Goal: Task Accomplishment & Management: Use online tool/utility

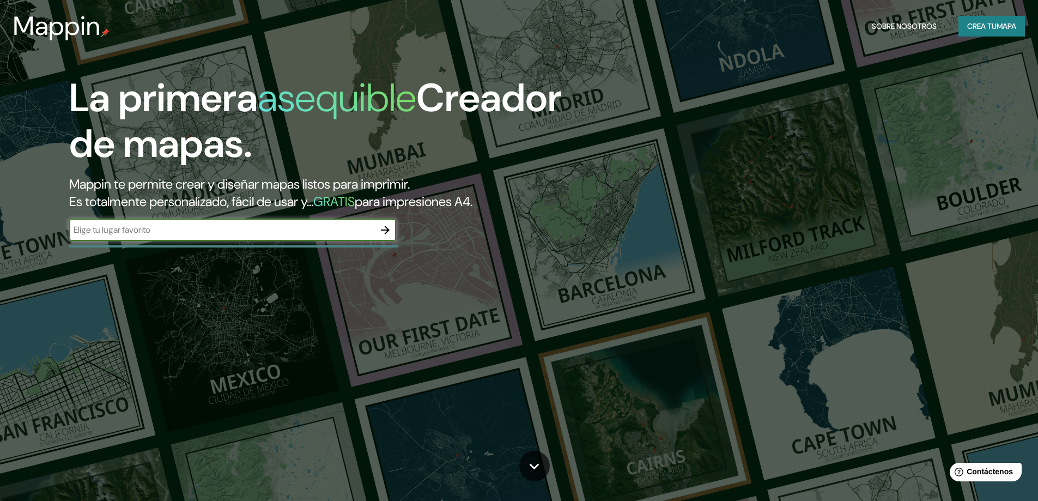
click at [332, 224] on input "text" at bounding box center [221, 229] width 305 height 13
type input "bogota"
click at [390, 233] on icon "button" at bounding box center [385, 229] width 13 height 13
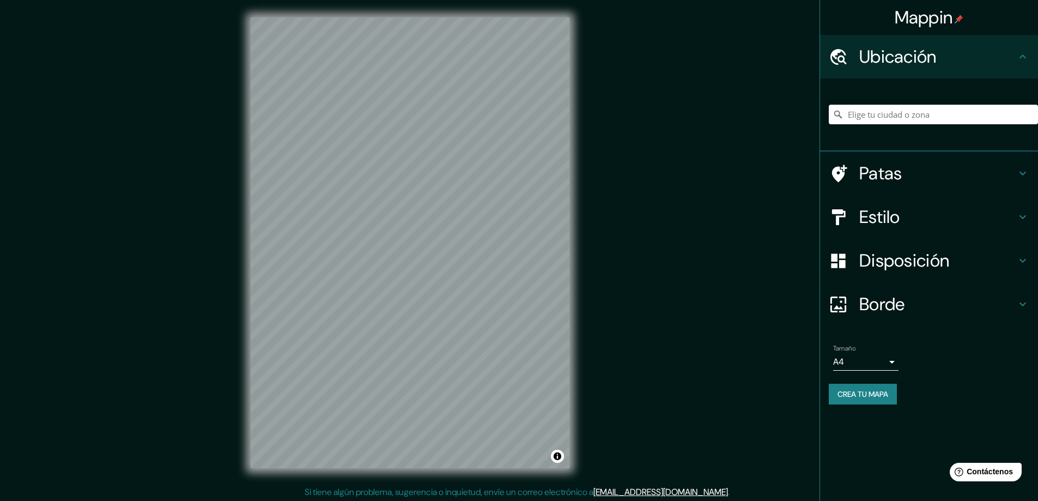
click at [892, 118] on input "Elige tu ciudad o zona" at bounding box center [933, 115] width 209 height 20
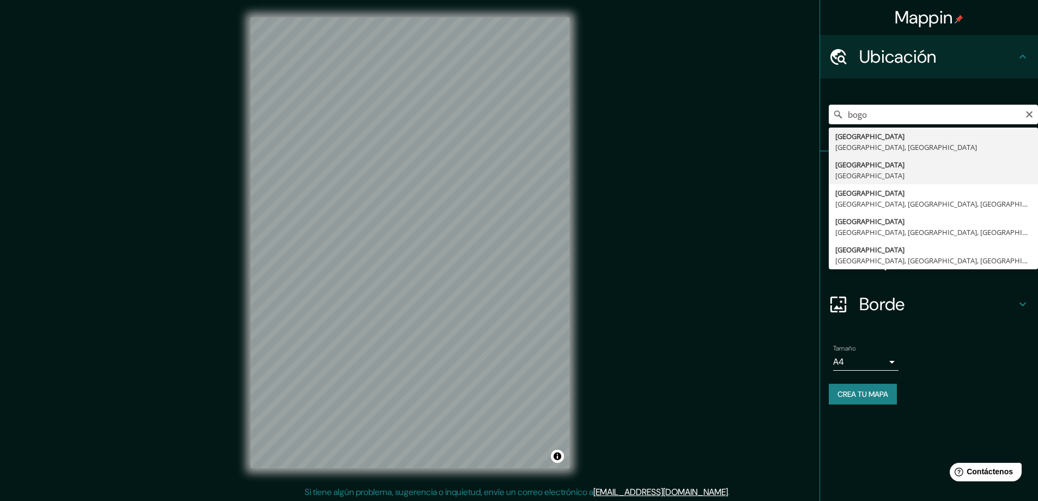
type input "[GEOGRAPHIC_DATA], [GEOGRAPHIC_DATA]"
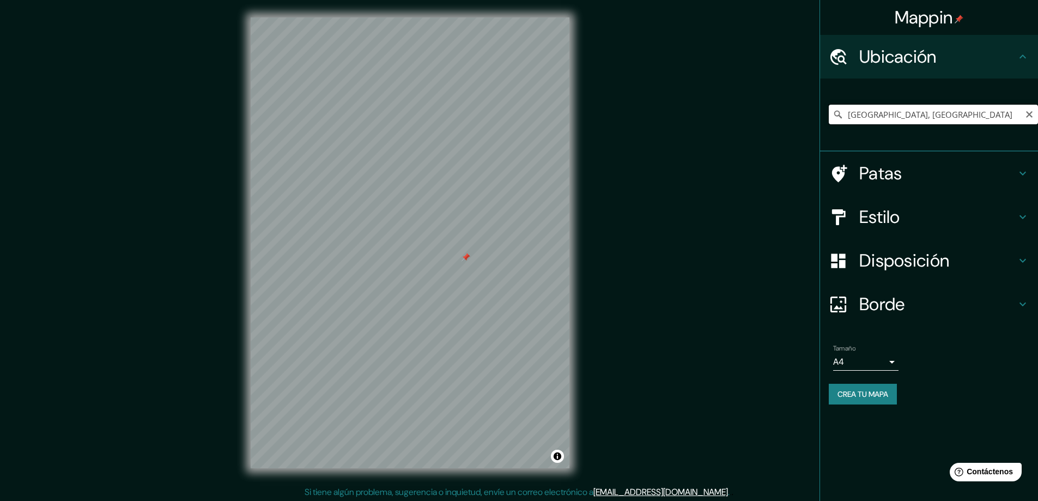
click at [969, 120] on input "[GEOGRAPHIC_DATA], [GEOGRAPHIC_DATA]" at bounding box center [933, 115] width 209 height 20
click at [1028, 115] on icon "Claro" at bounding box center [1029, 114] width 7 height 7
click at [917, 115] on input "Elige tu ciudad o zona" at bounding box center [933, 115] width 209 height 20
type input "ciudad bolivar bog"
